Goal: Task Accomplishment & Management: Manage account settings

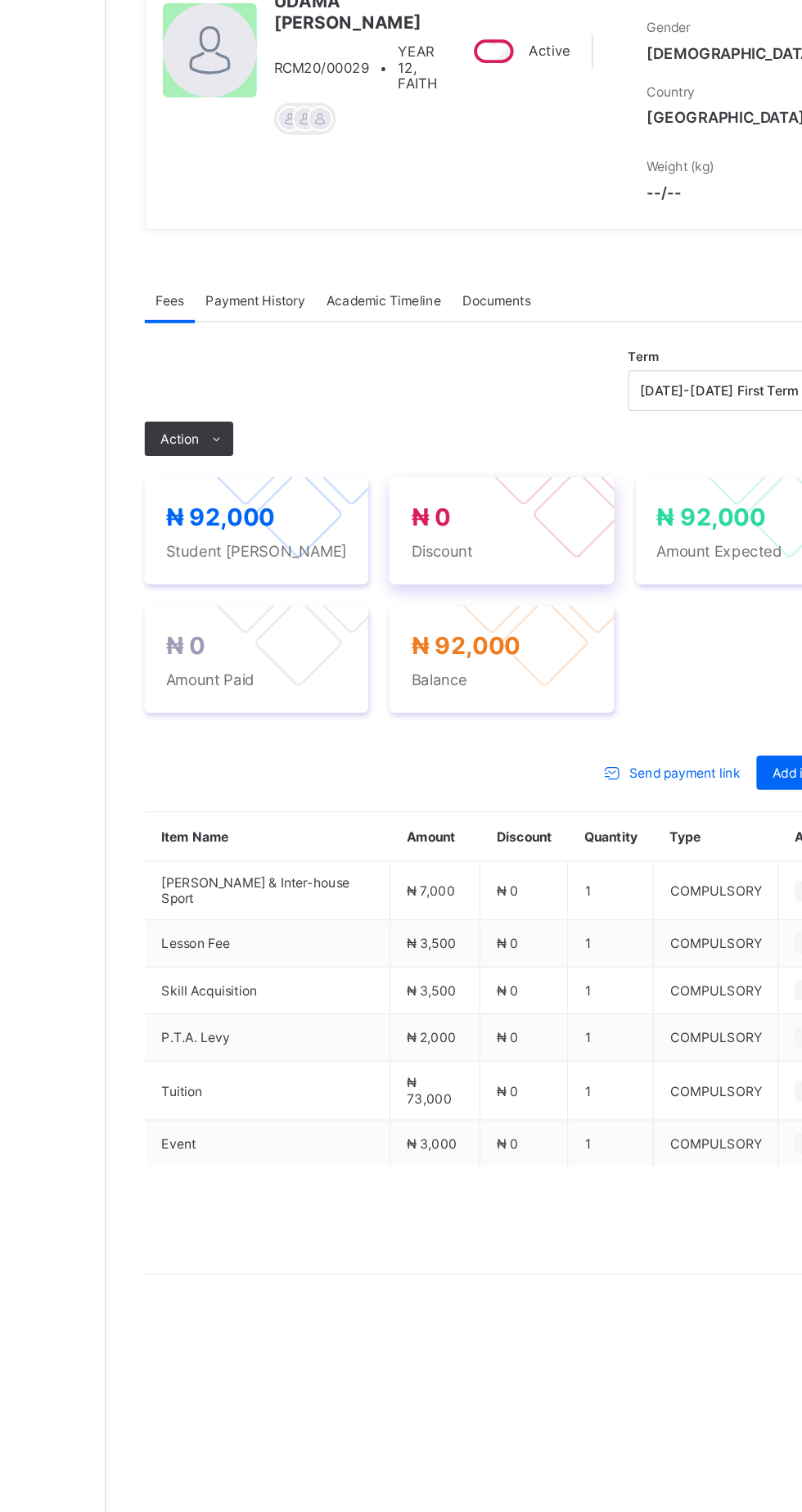
click at [580, 691] on div "₦ 0 Discount" at bounding box center [499, 650] width 171 height 82
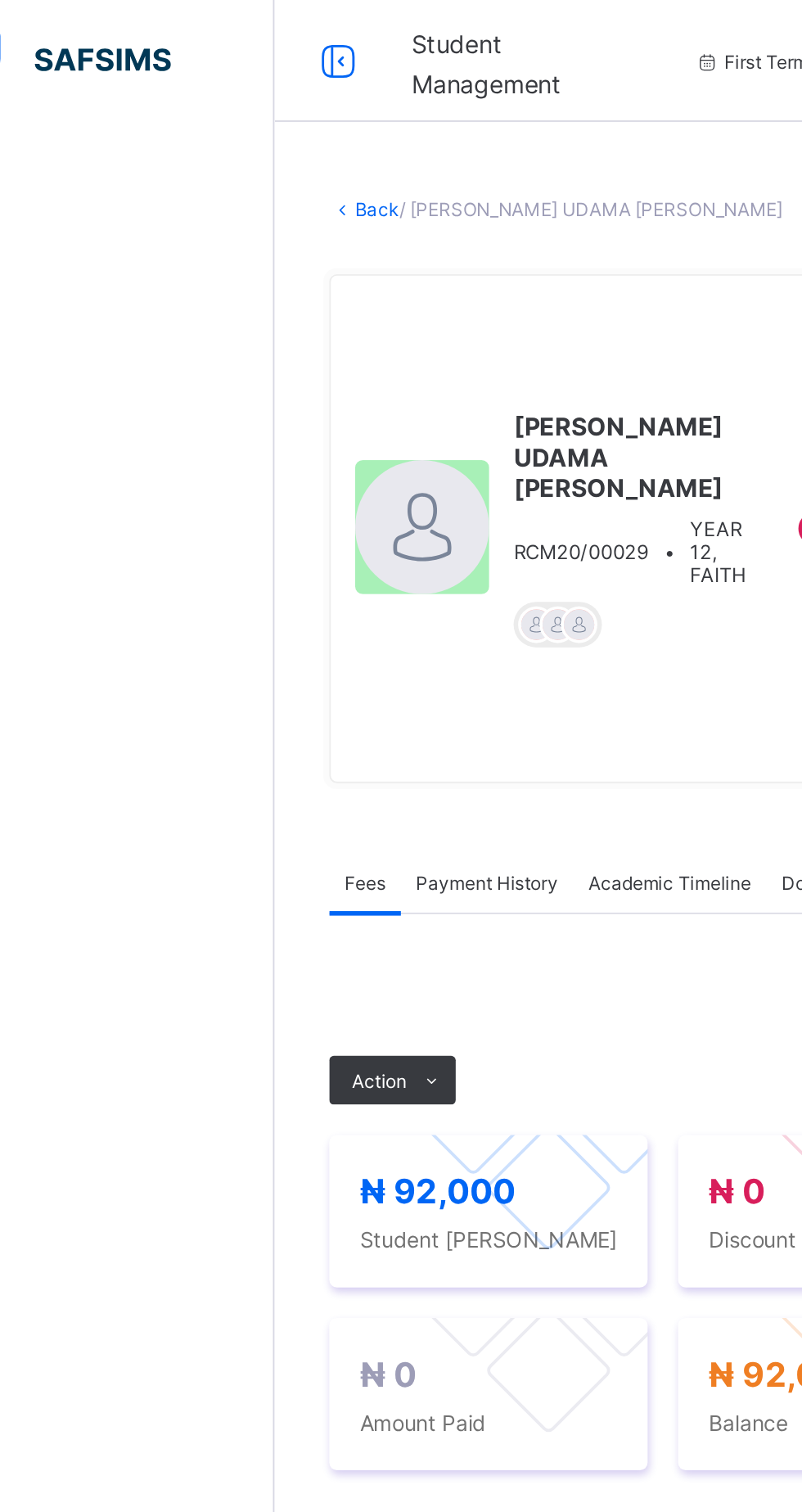
click at [258, 110] on link "Back" at bounding box center [252, 112] width 24 height 12
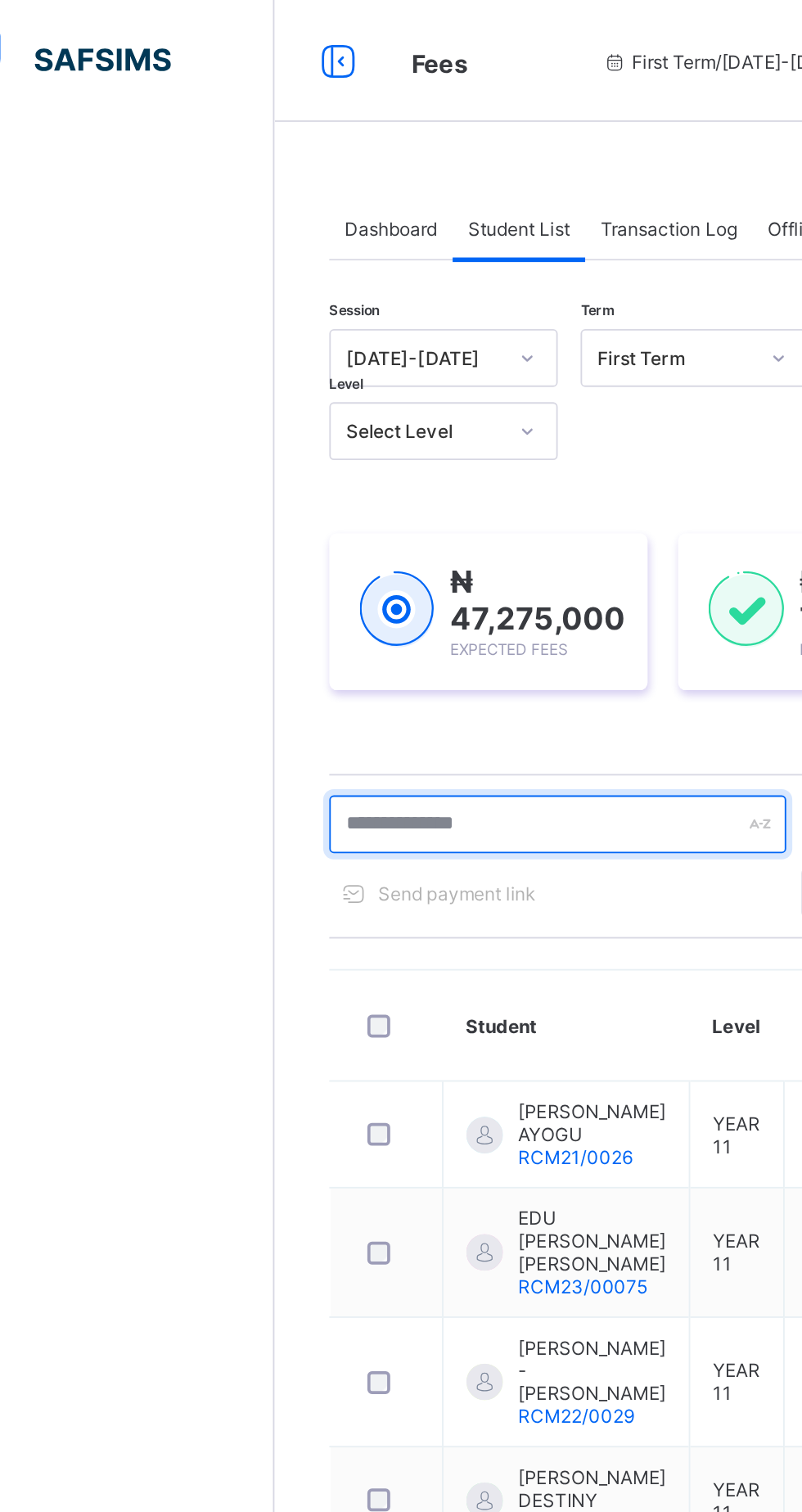
click at [351, 445] on input "text" at bounding box center [348, 443] width 245 height 31
click at [346, 448] on input "text" at bounding box center [348, 443] width 245 height 31
click at [352, 443] on input "text" at bounding box center [348, 443] width 245 height 31
click at [346, 448] on input "text" at bounding box center [348, 443] width 245 height 31
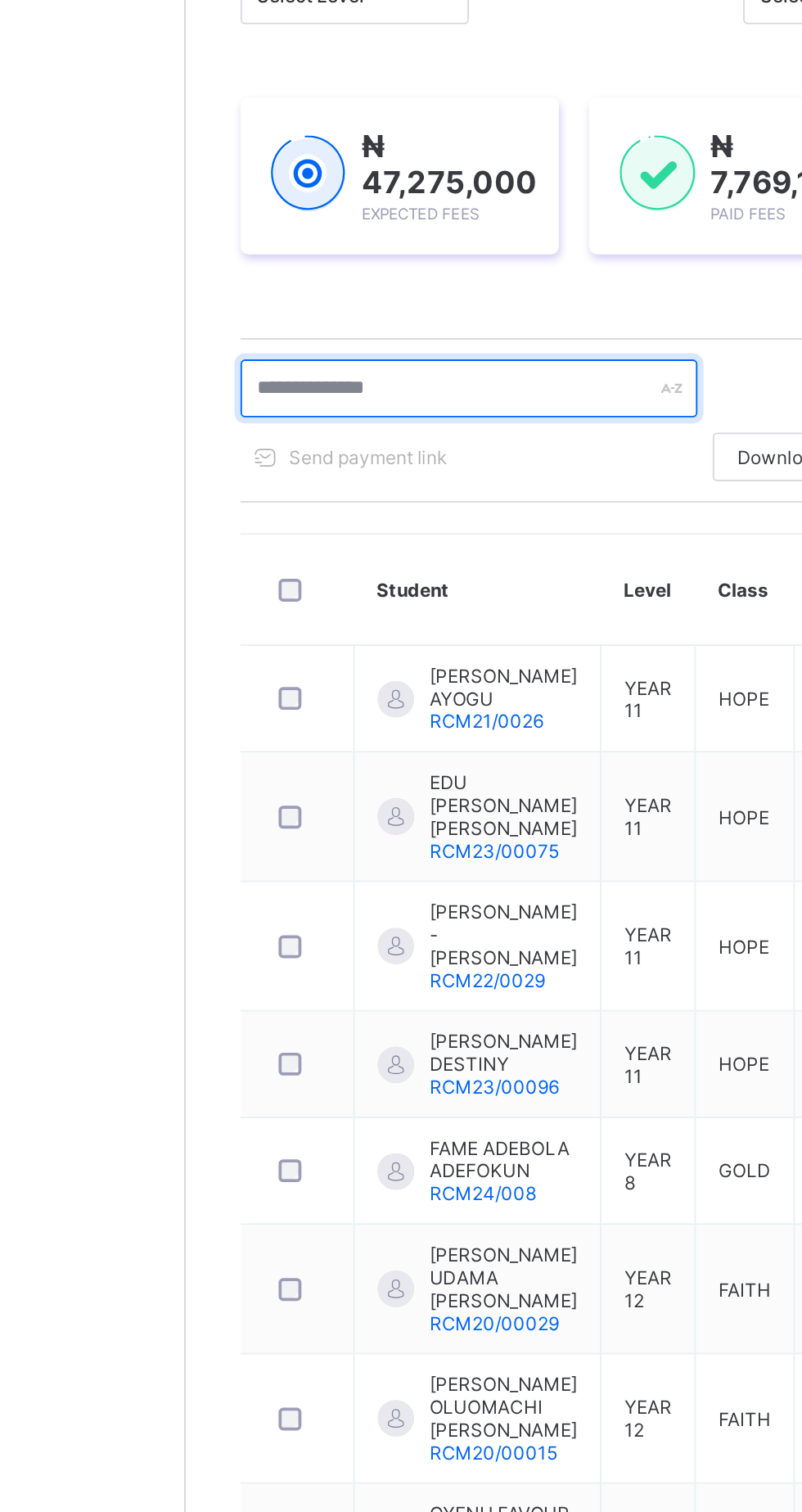
click at [269, 445] on input "text" at bounding box center [348, 443] width 245 height 31
click at [257, 436] on input "text" at bounding box center [348, 443] width 245 height 31
click at [244, 440] on input "text" at bounding box center [348, 443] width 245 height 31
type input "*******"
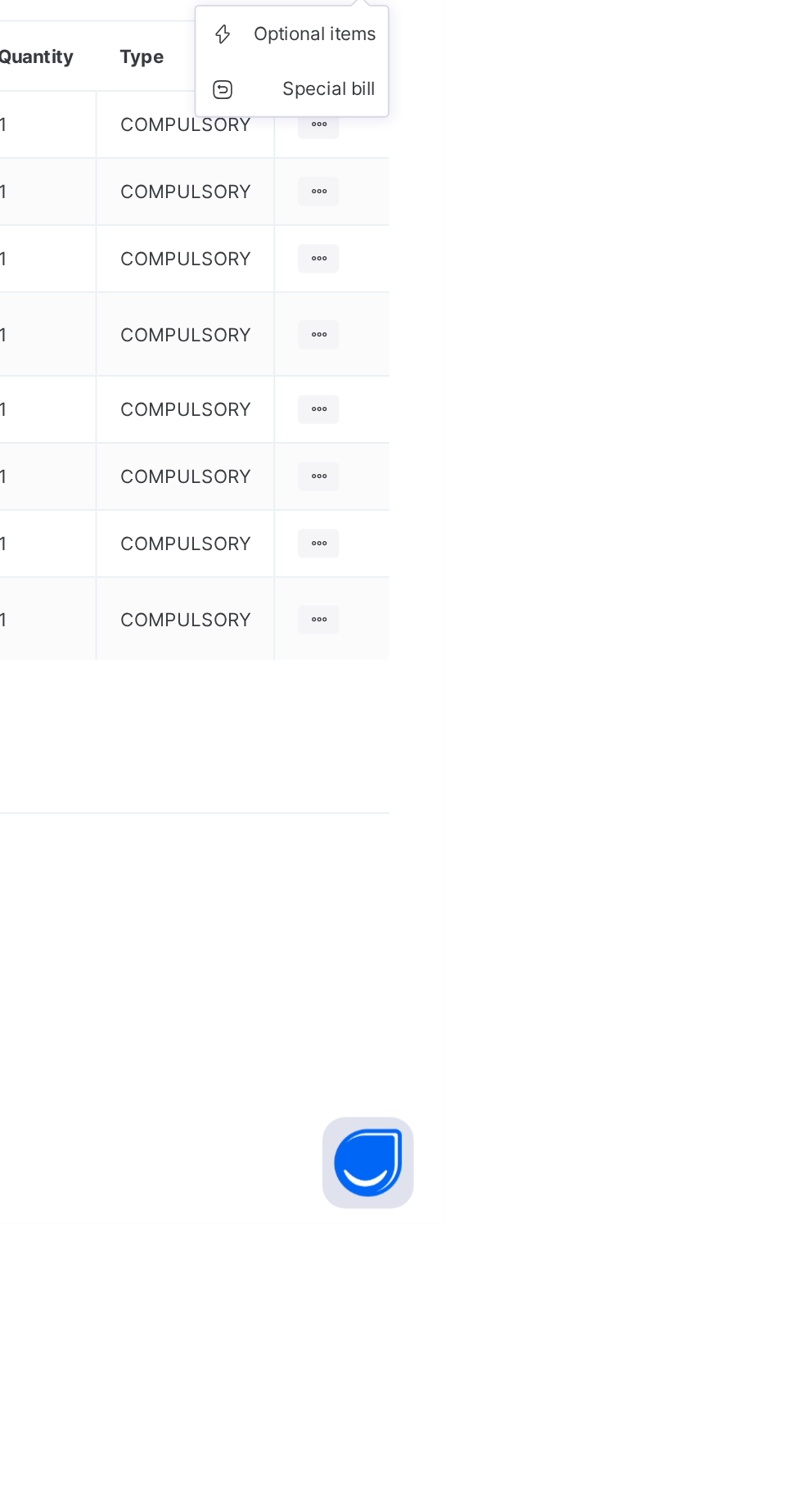
click at [739, 842] on span "Add item" at bounding box center [725, 835] width 40 height 12
click at [754, 880] on div "Optional items" at bounding box center [732, 872] width 65 height 17
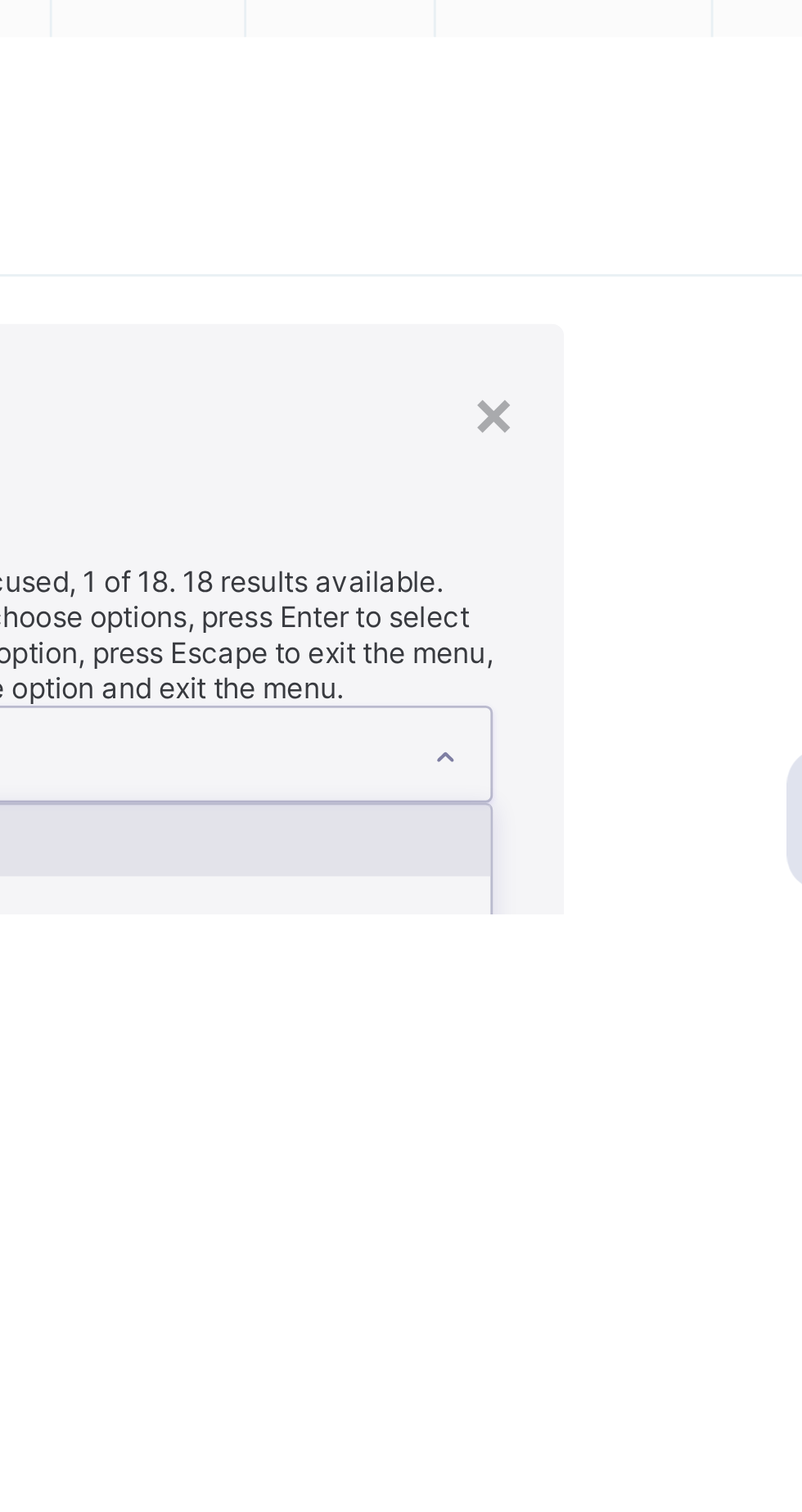
click at [634, 1474] on div "Sport Wear" at bounding box center [499, 1486] width 270 height 25
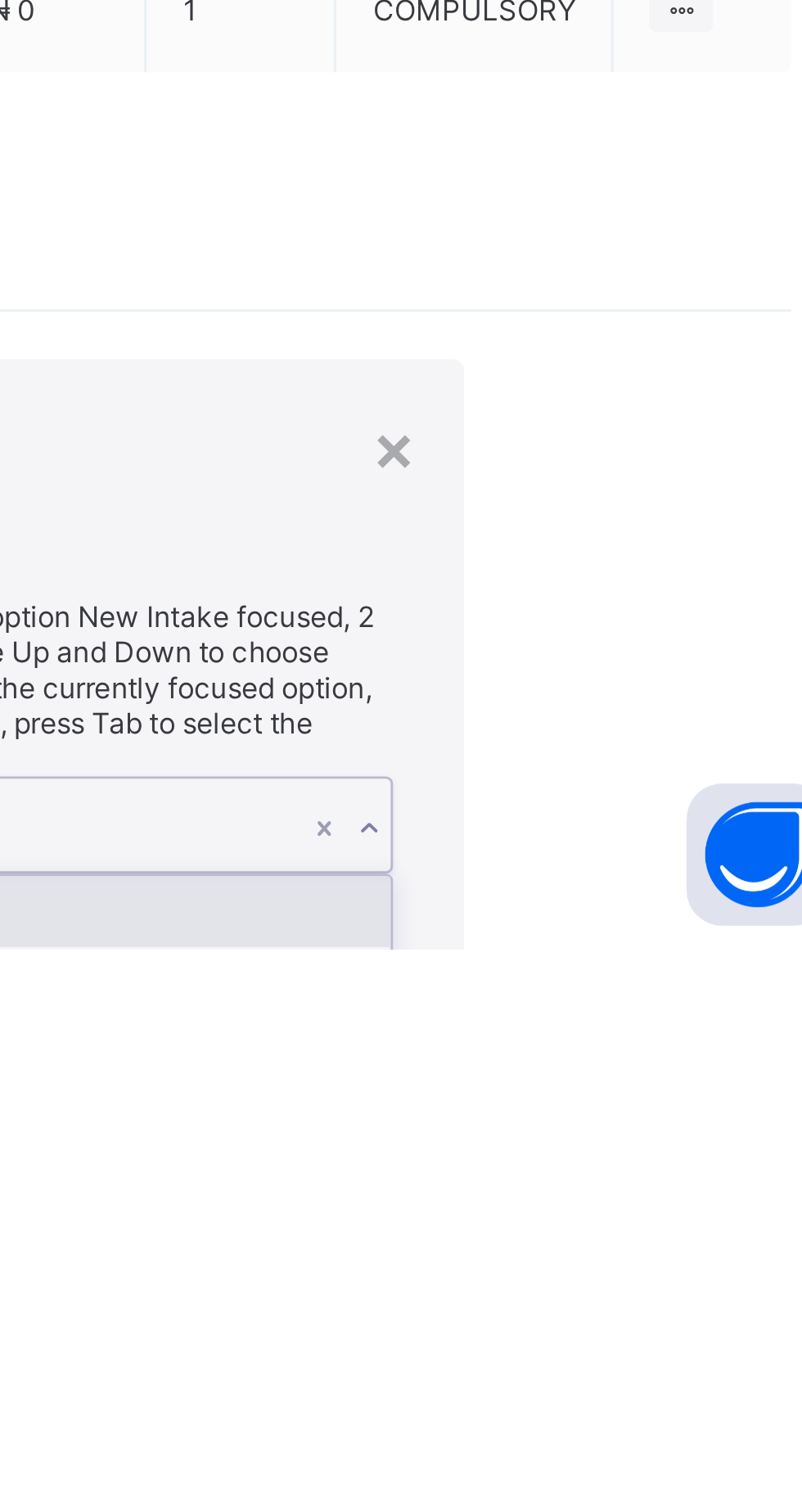
scroll to position [58, 0]
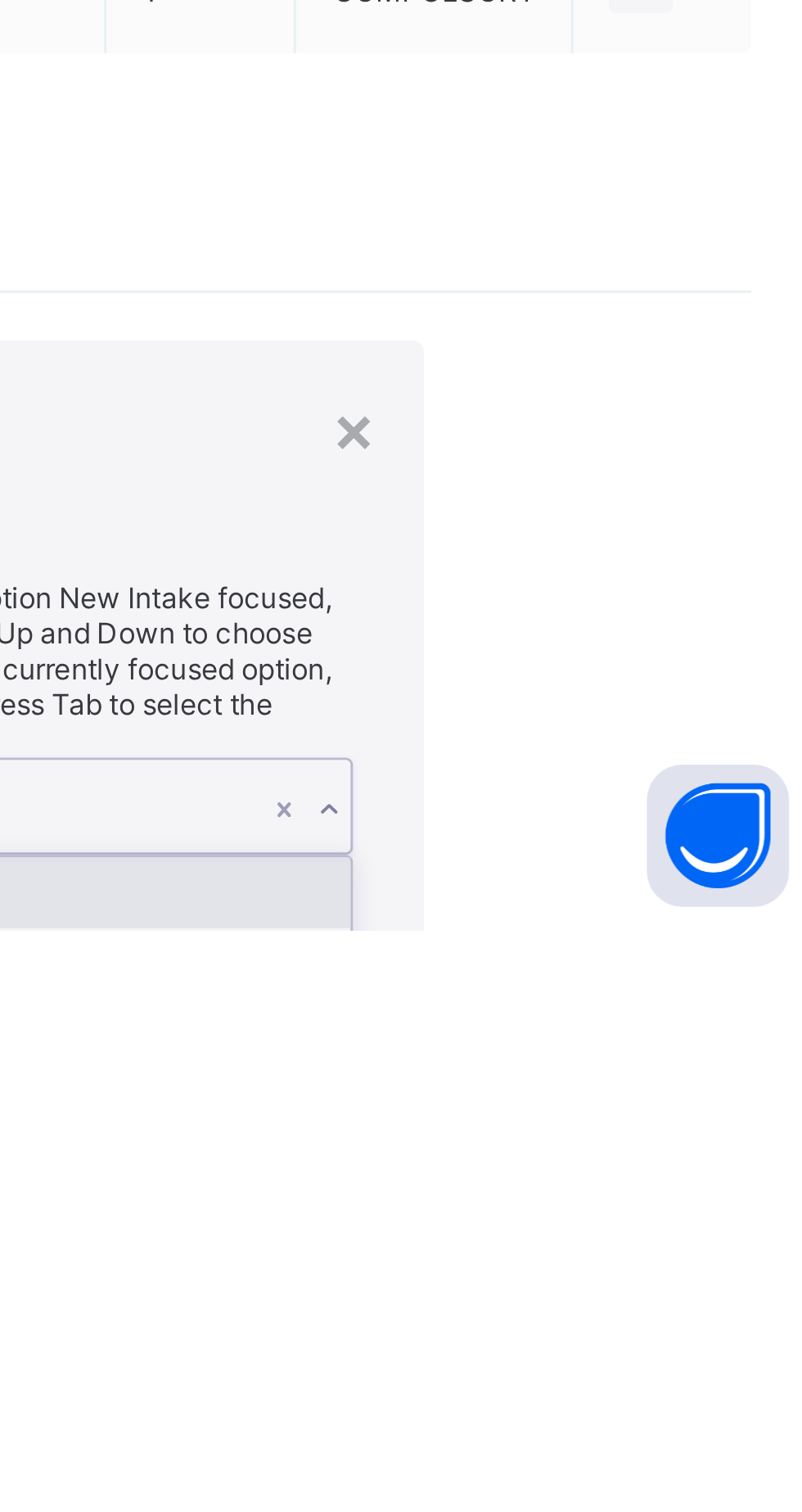
scroll to position [0, 0]
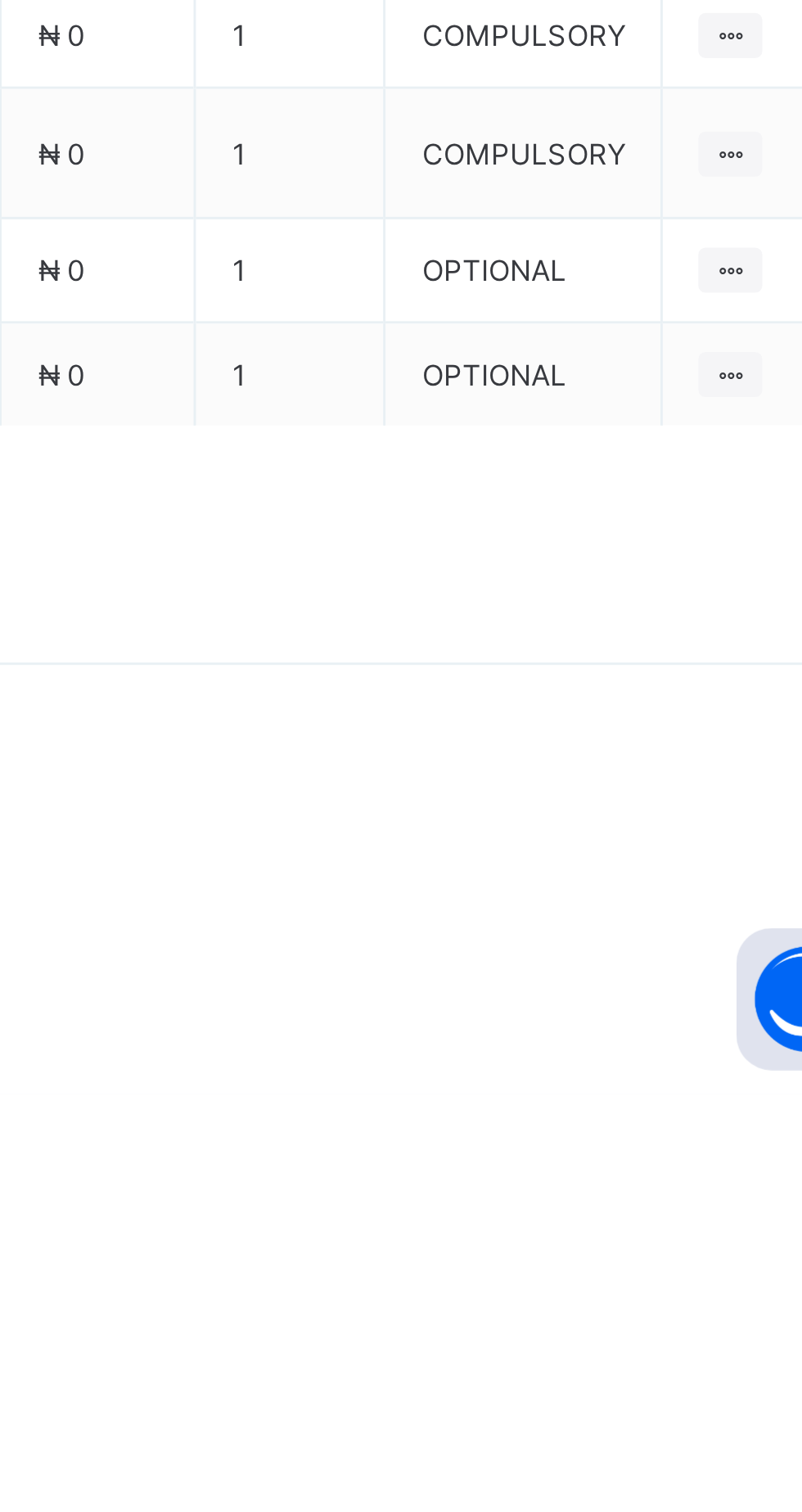
click at [727, 842] on span "Add item" at bounding box center [725, 835] width 40 height 12
click at [728, 880] on div "Optional items" at bounding box center [732, 872] width 65 height 17
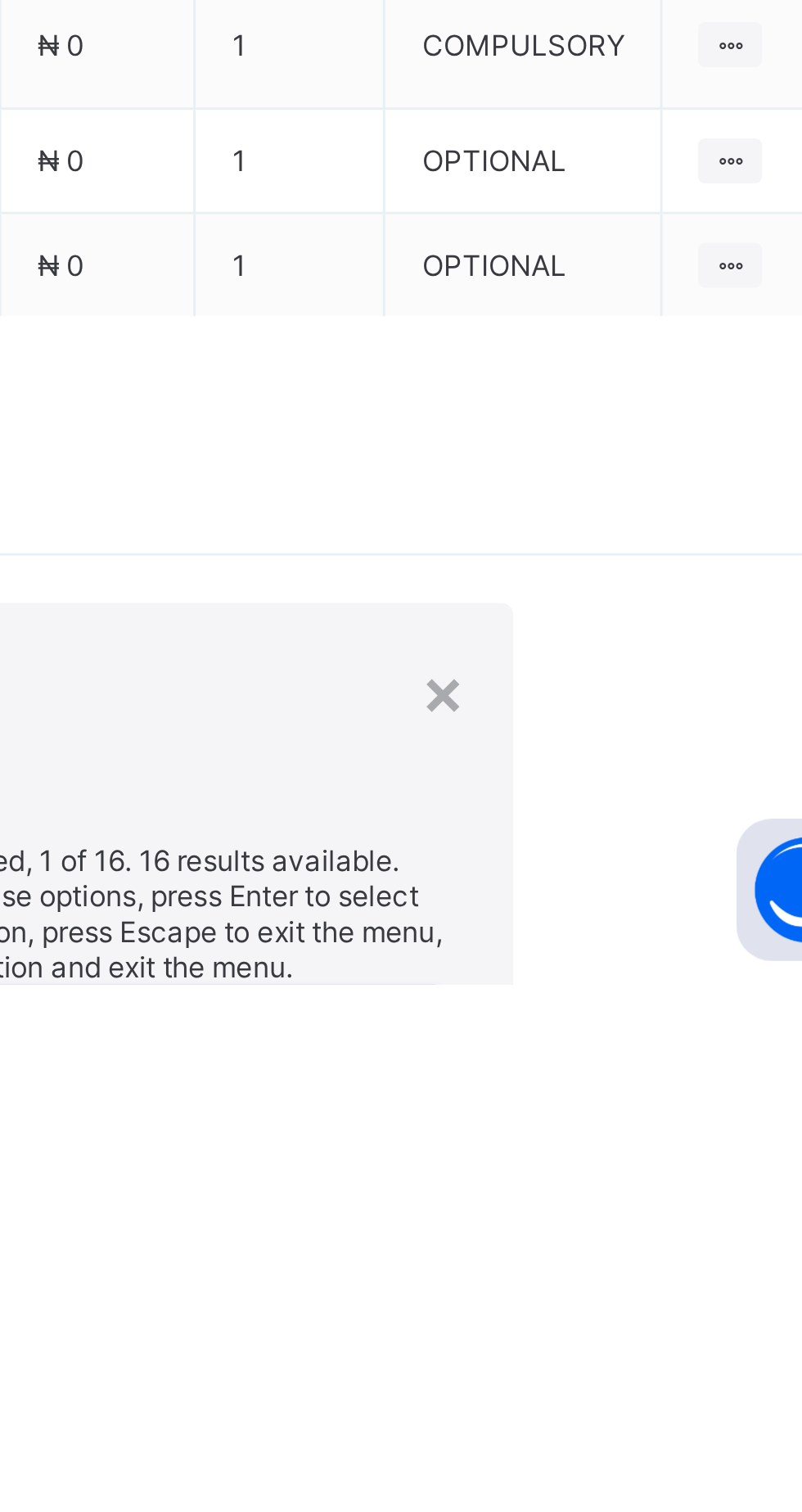
scroll to position [125, 0]
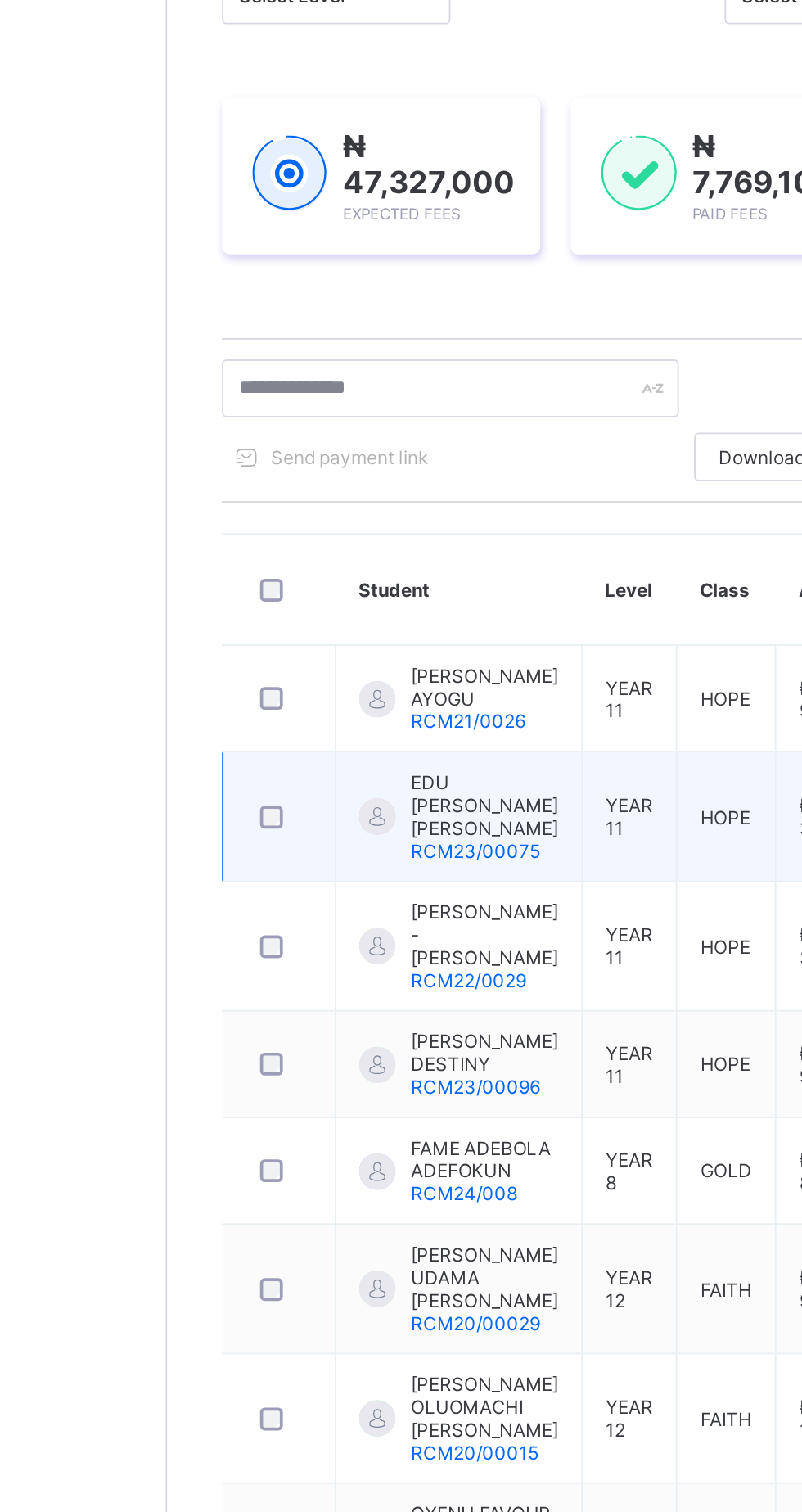
click at [309, 682] on div at bounding box center [309, 672] width 19 height 19
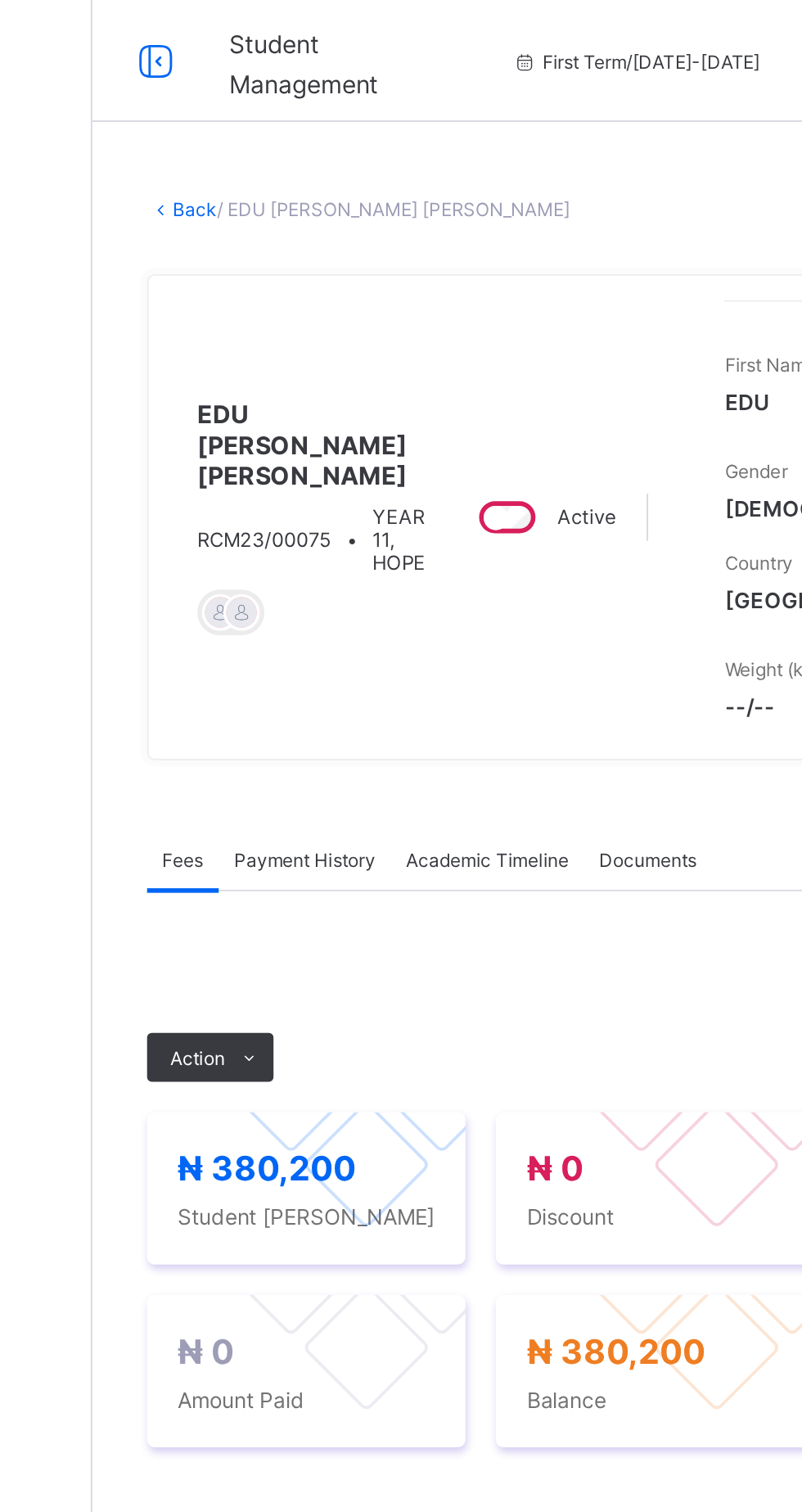
click at [250, 119] on link "Back" at bounding box center [252, 112] width 24 height 12
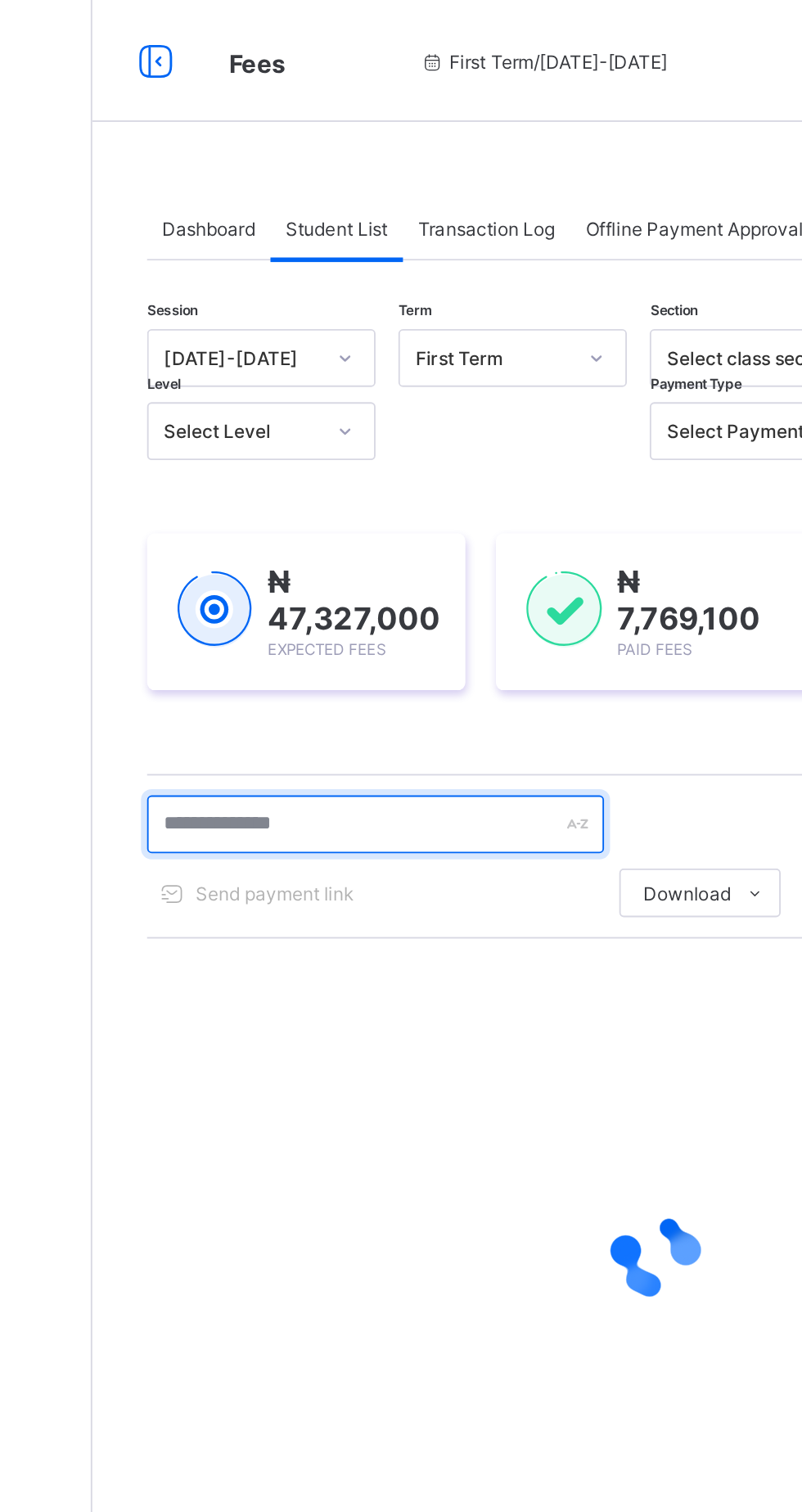
click at [375, 443] on input "text" at bounding box center [348, 443] width 245 height 31
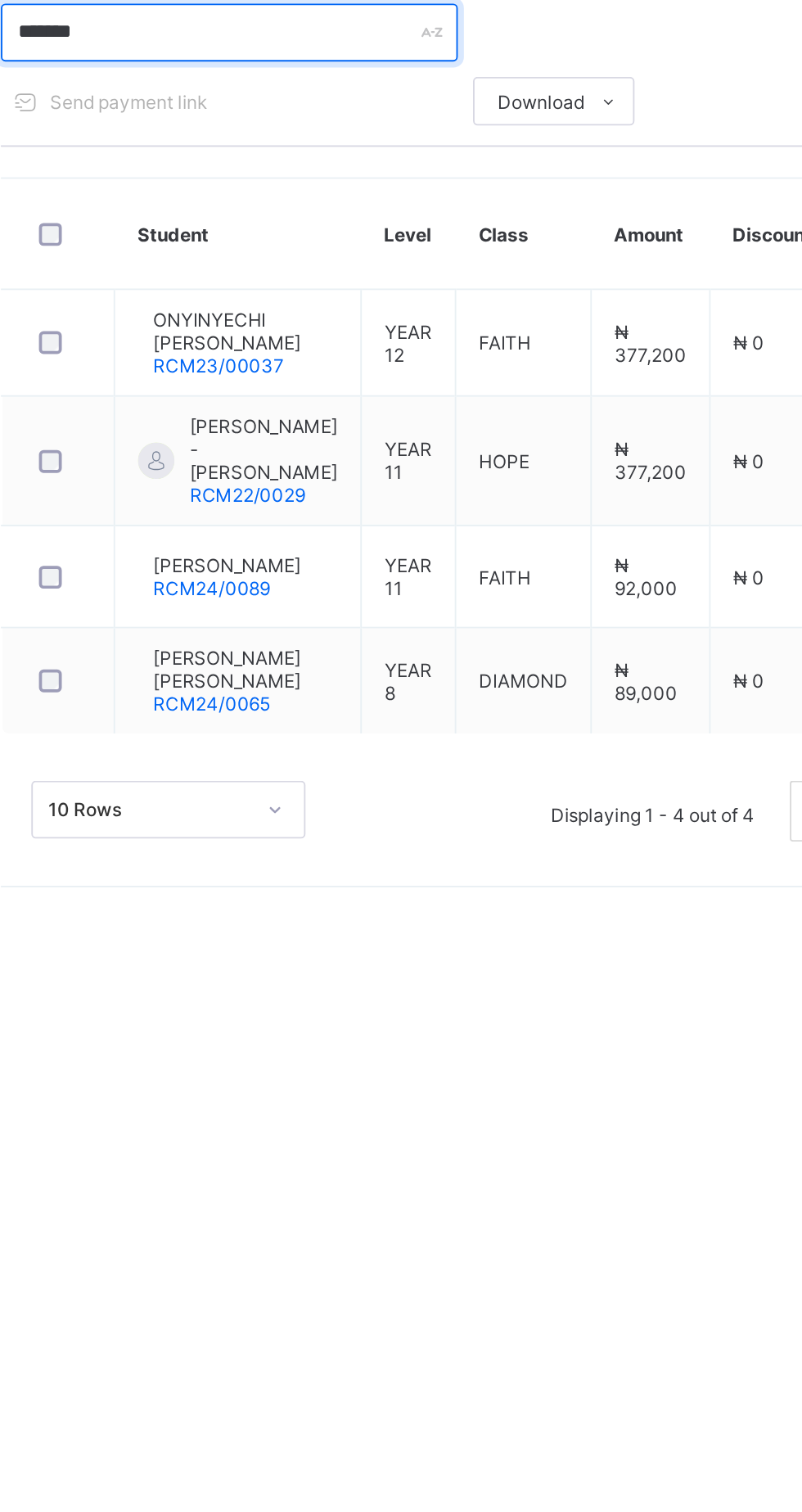
type input "******"
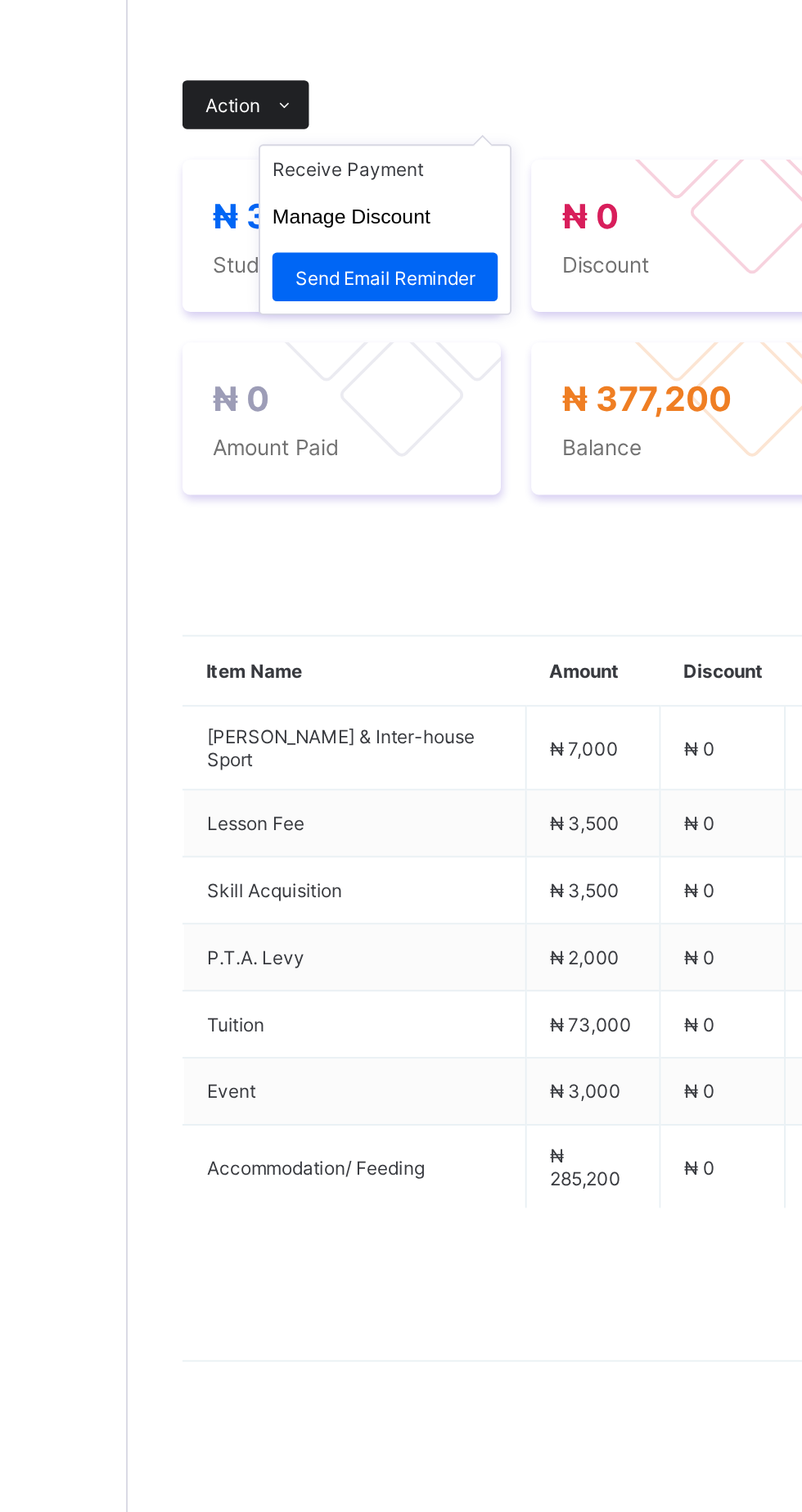
click at [283, 651] on icon at bounding box center [280, 645] width 12 height 11
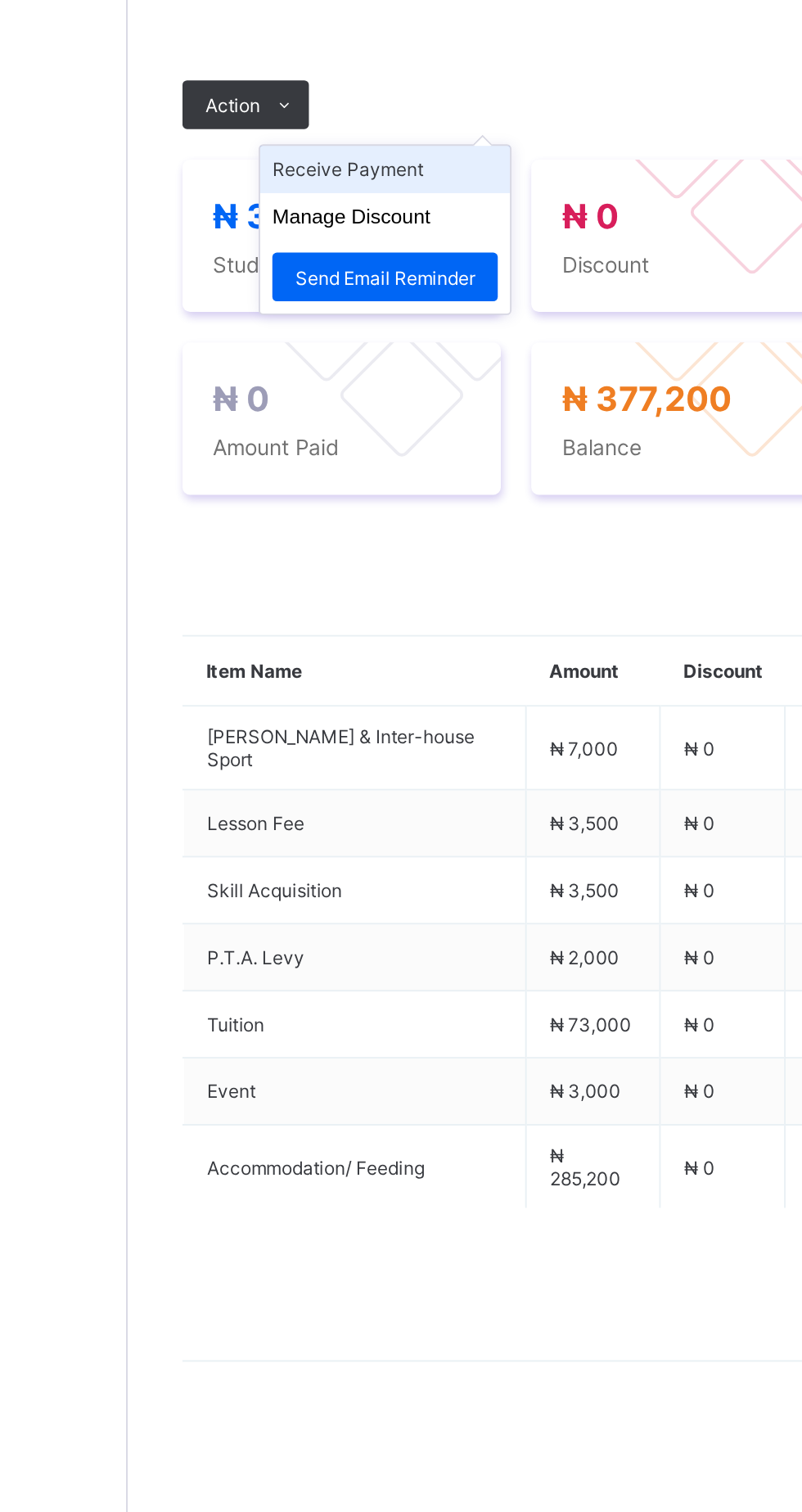
click at [377, 692] on li "Receive Payment" at bounding box center [335, 679] width 135 height 26
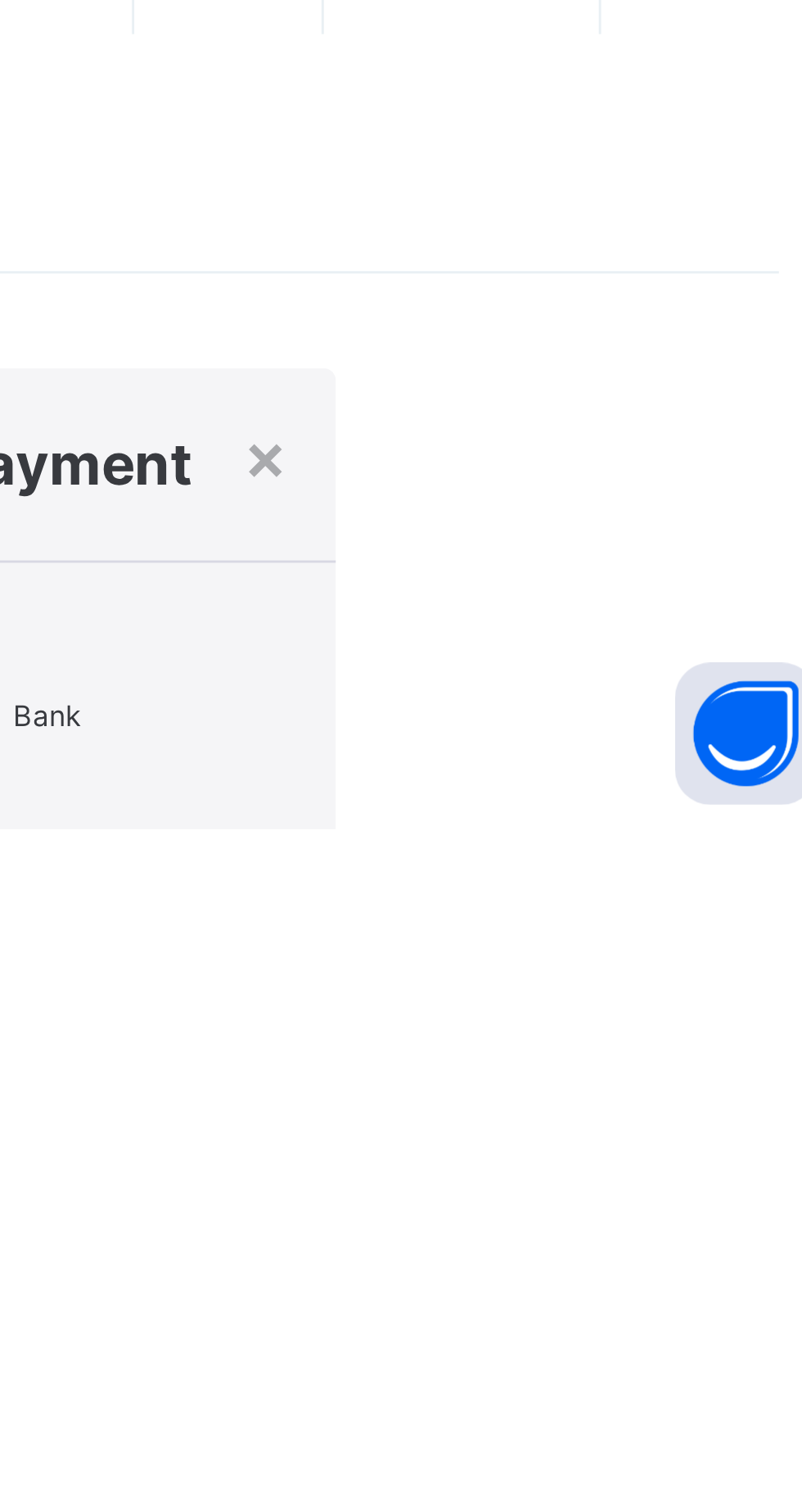
scroll to position [215, 0]
type input "*******"
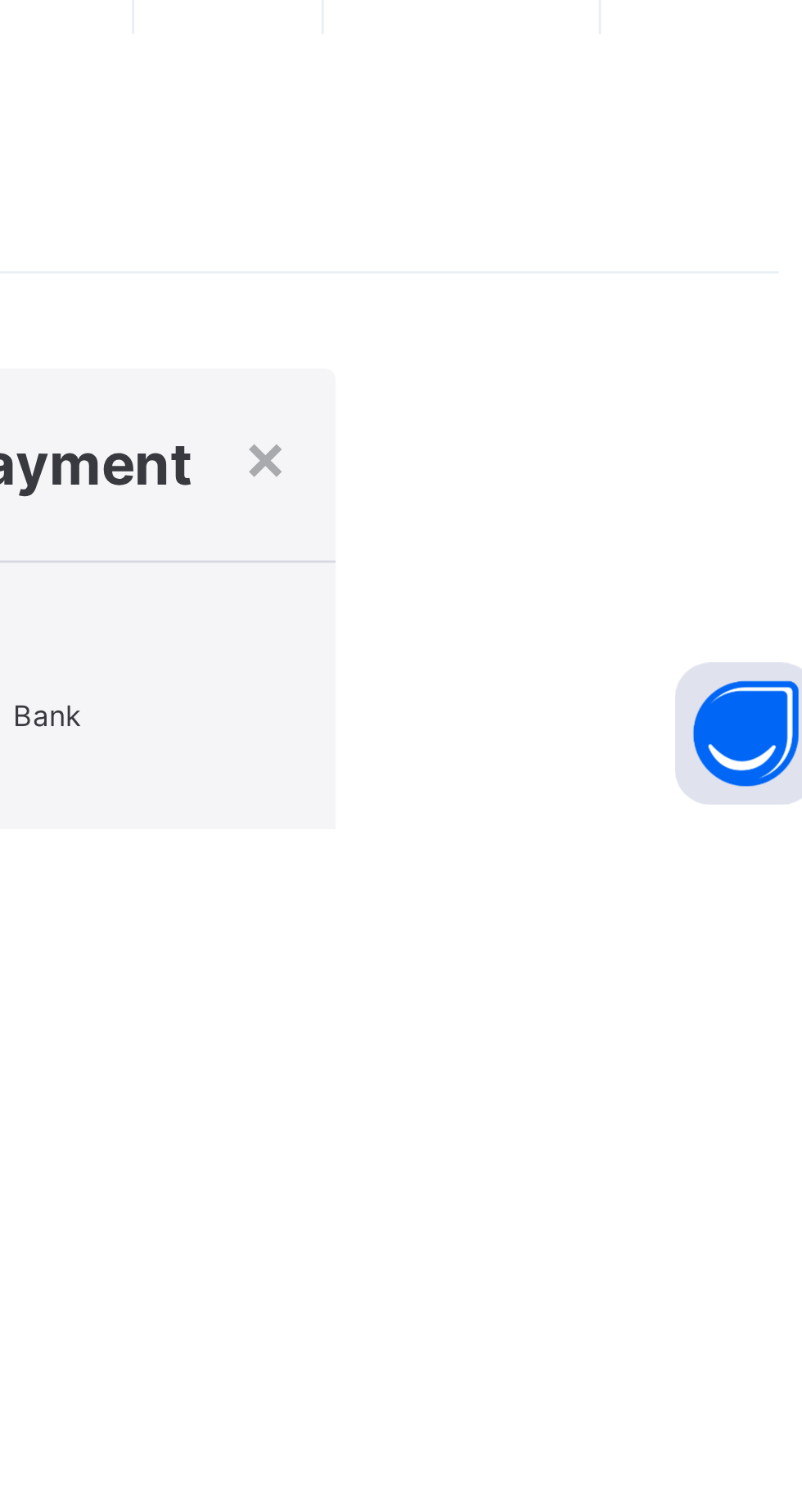
type input "**********"
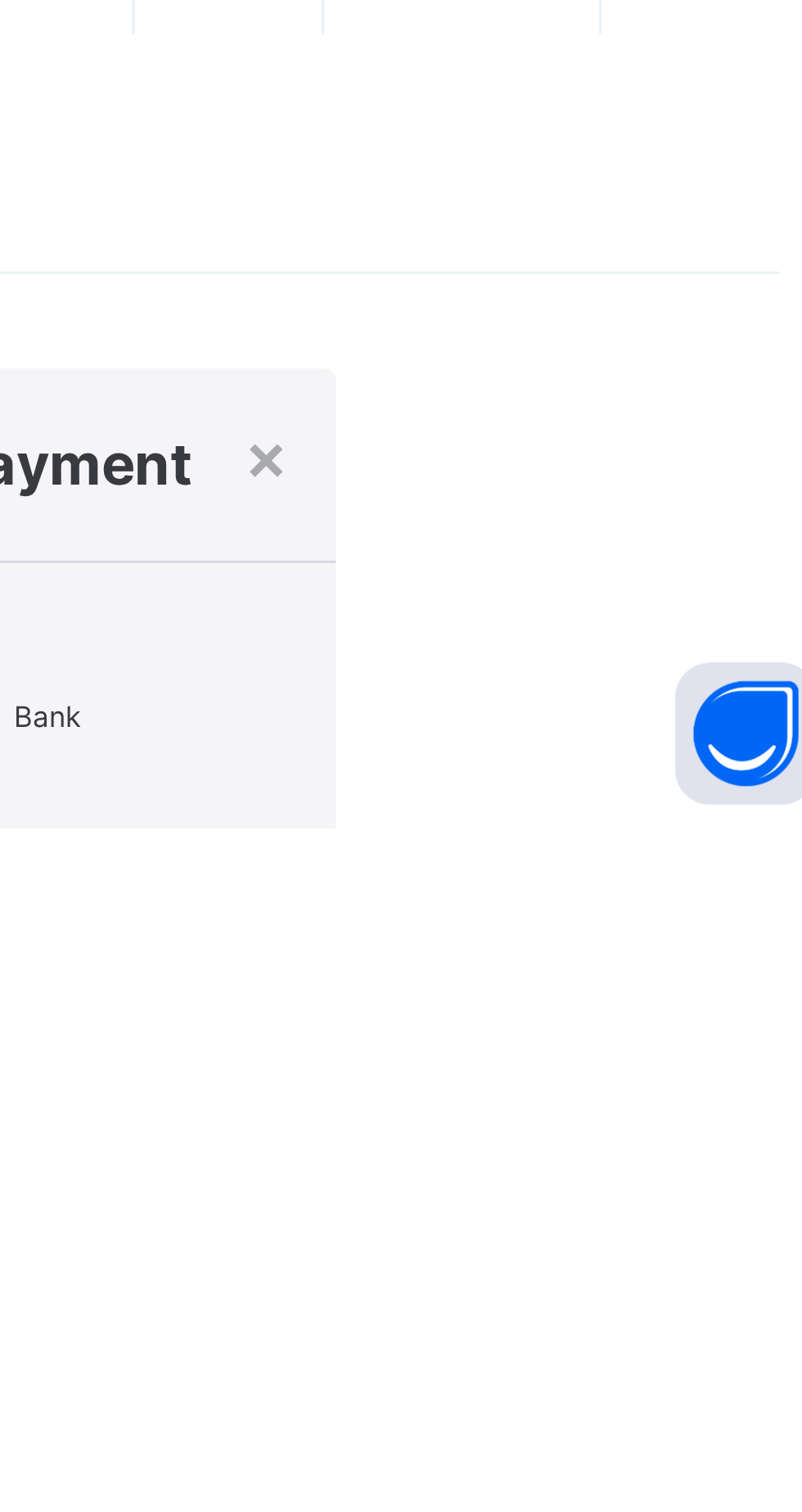
scroll to position [0, 29]
type input "*********"
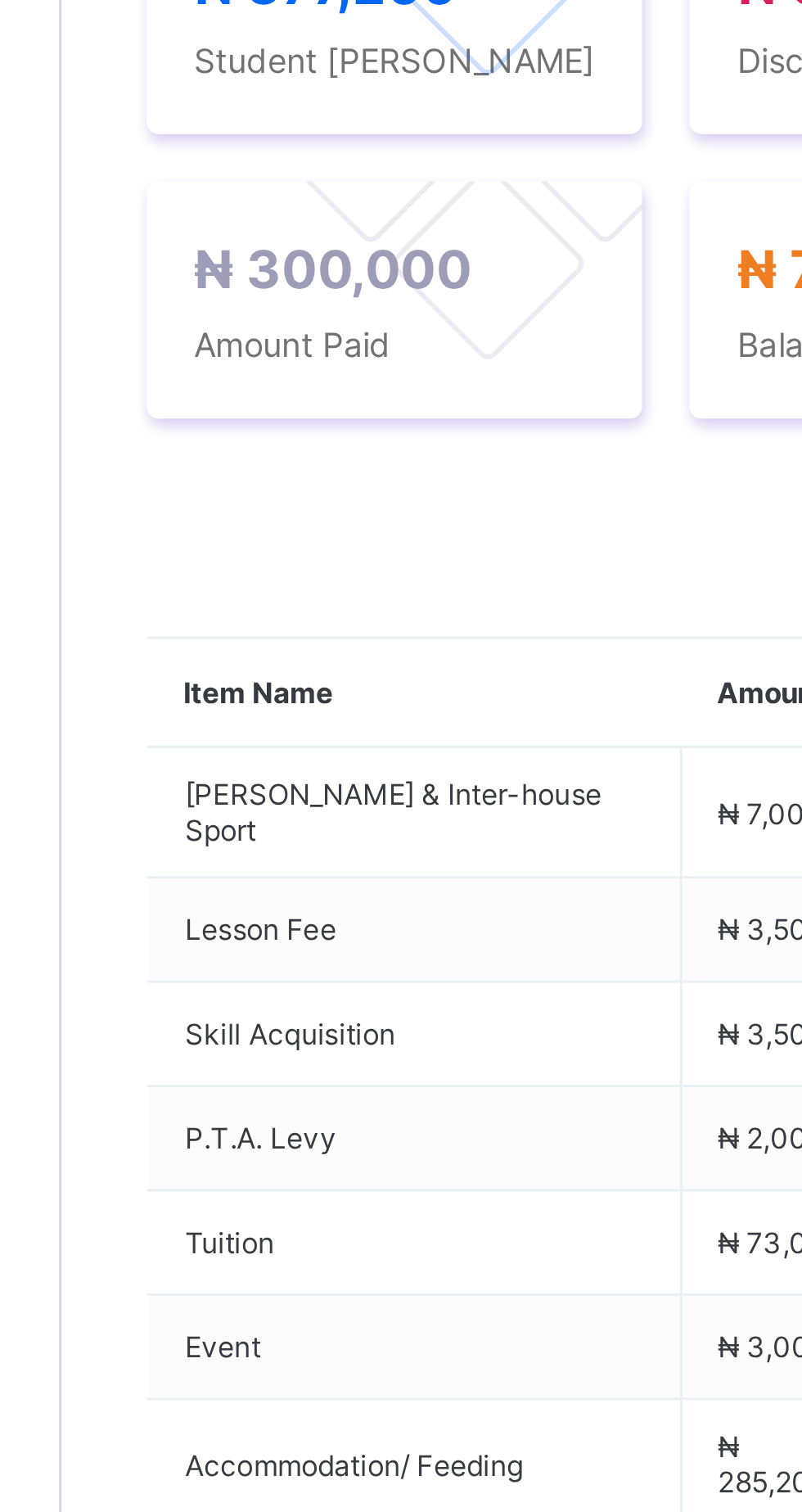
click at [325, 555] on div "Payment History" at bounding box center [311, 538] width 92 height 33
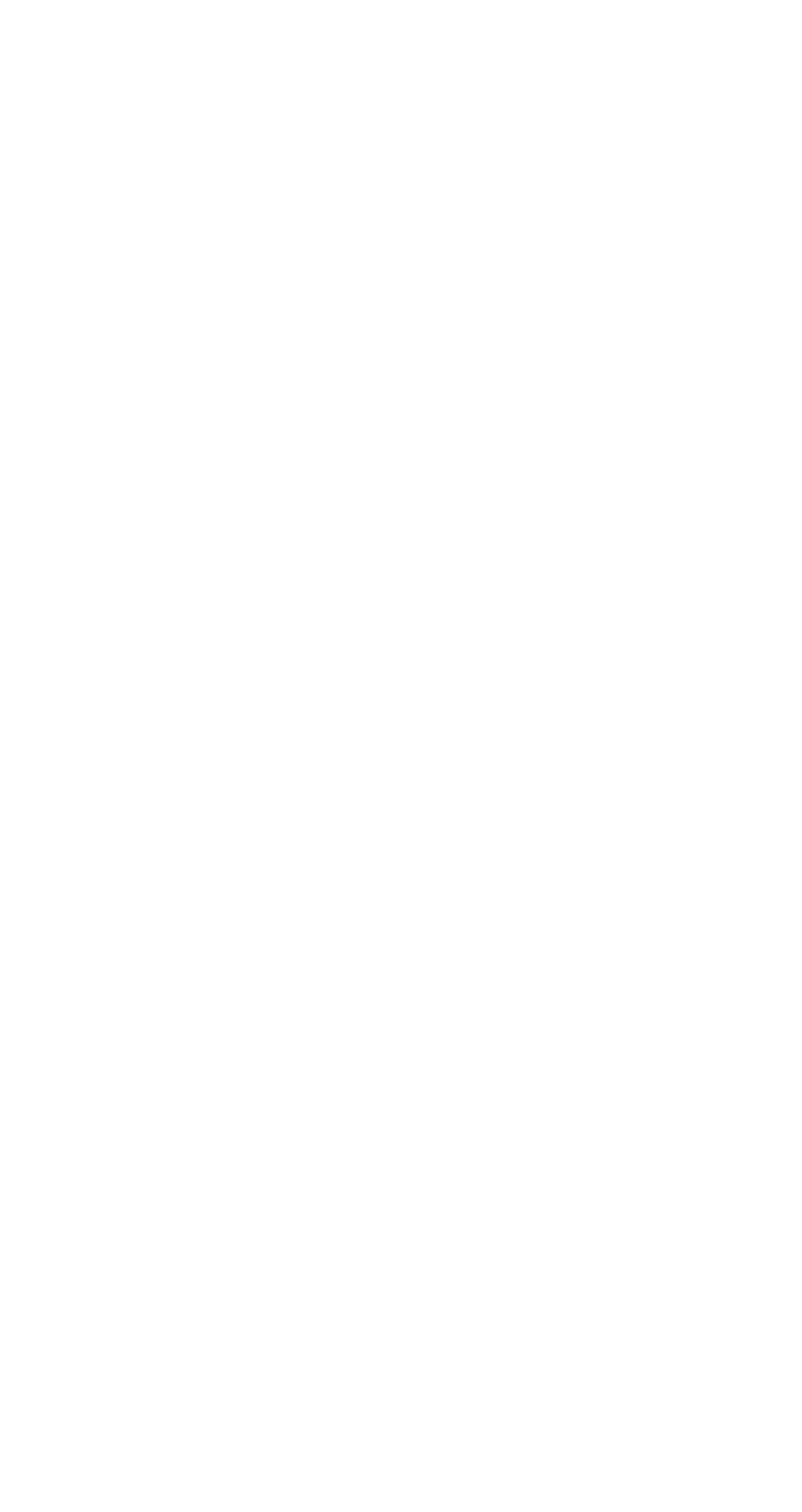
click at [672, 647] on span "View Receipt" at bounding box center [642, 641] width 61 height 12
click at [593, 843] on span "Download receipt" at bounding box center [552, 836] width 81 height 12
